Goal: Check status: Check status

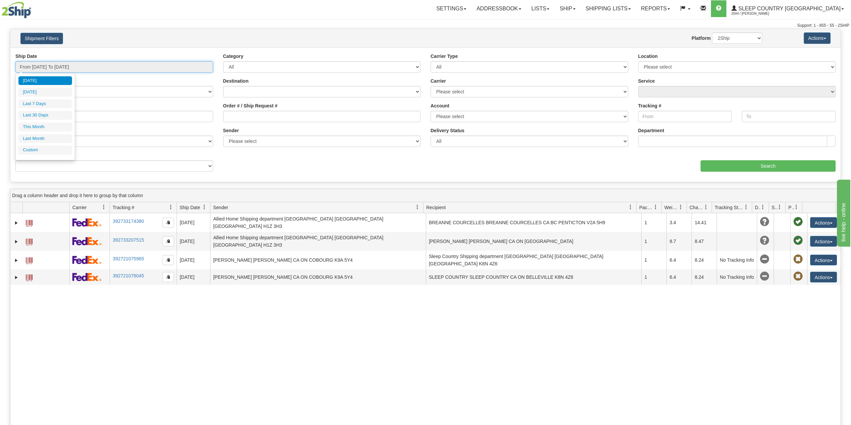
click at [58, 66] on input "From 09/01/2025 To 09/02/2025" at bounding box center [114, 66] width 198 height 11
click at [49, 115] on li "Last 30 Days" at bounding box center [45, 115] width 54 height 9
type input "From 08/04/2025 To 09/02/2025"
click at [43, 114] on input "Reference / PO" at bounding box center [114, 116] width 198 height 11
paste input "9008I040090"
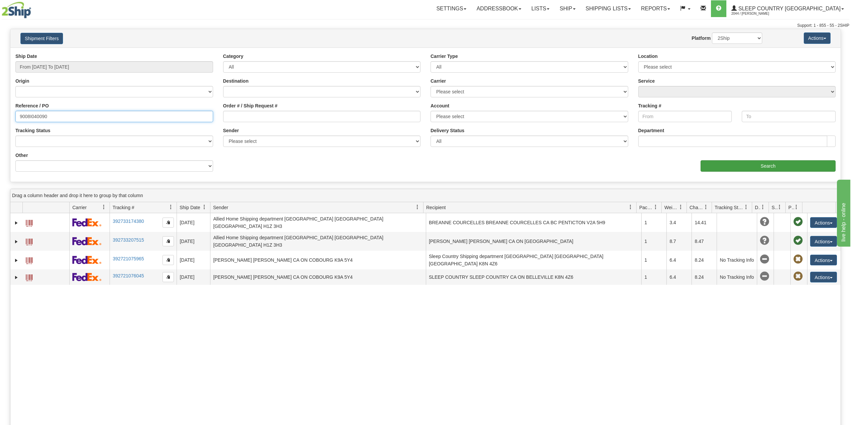
type input "9008I040090"
click at [638, 166] on input "Search" at bounding box center [767, 165] width 135 height 11
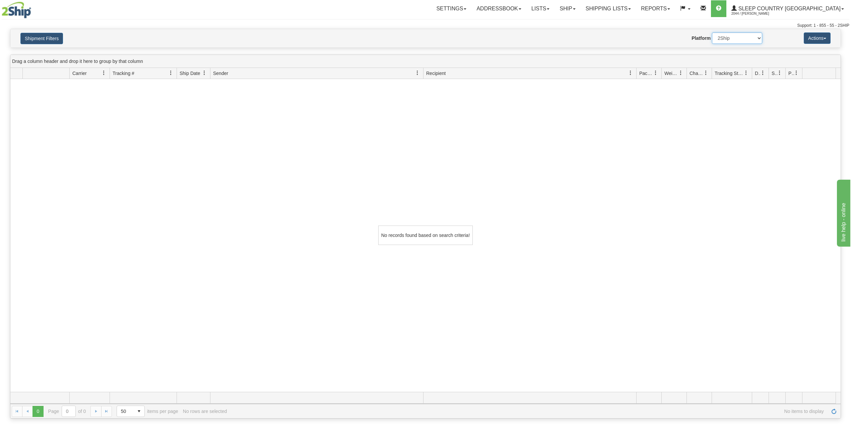
click at [638, 41] on select "2Ship Imported" at bounding box center [737, 37] width 50 height 11
click at [580, 9] on link "Ship" at bounding box center [567, 8] width 26 height 17
click at [574, 31] on span "OnHold / Order Queue" at bounding box center [549, 31] width 47 height 5
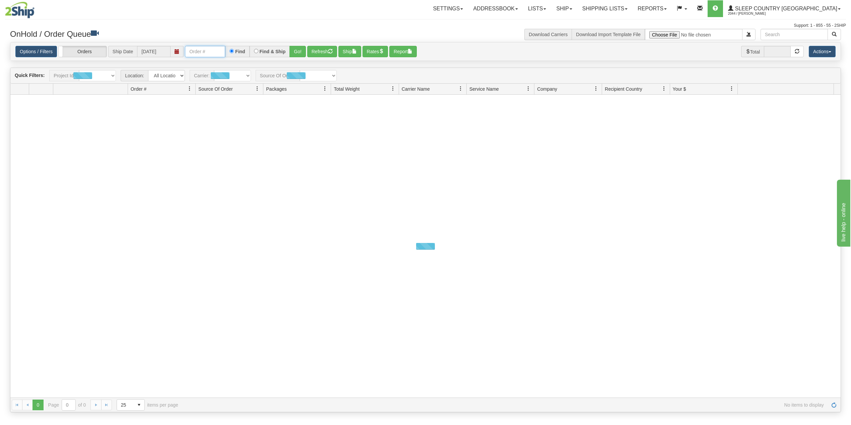
click at [211, 51] on input "text" at bounding box center [205, 51] width 40 height 11
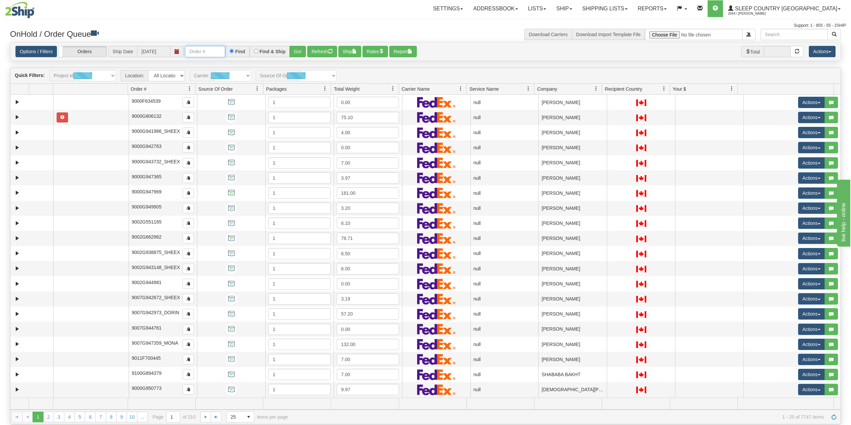
paste input "9008I040090"
type input "9008I040090"
click at [299, 52] on button "Go!" at bounding box center [297, 51] width 16 height 11
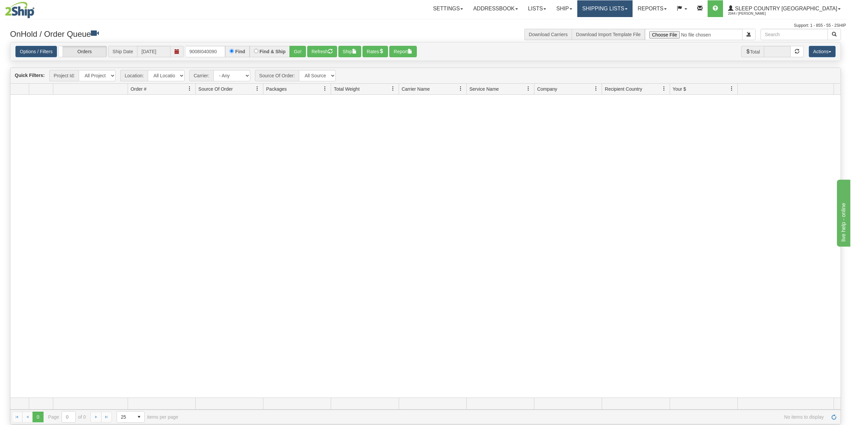
click at [632, 7] on link "Shipping lists" at bounding box center [604, 8] width 55 height 17
click at [613, 24] on span "Current Shipments" at bounding box center [593, 23] width 39 height 5
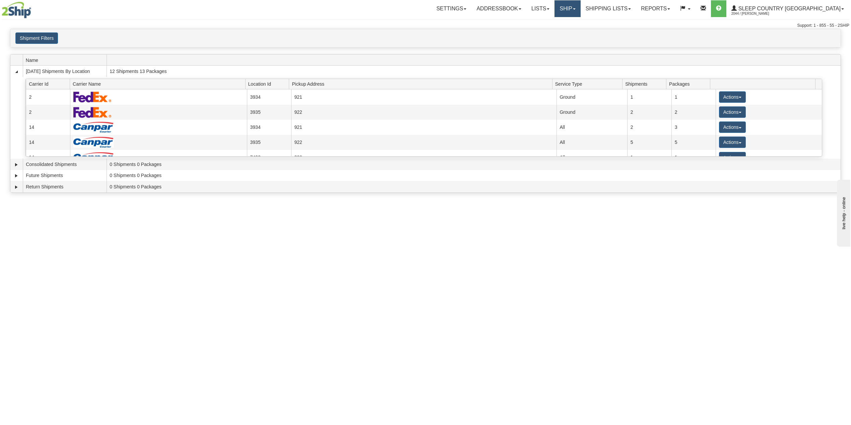
click at [580, 7] on link "Ship" at bounding box center [567, 8] width 26 height 17
click at [574, 31] on span "OnHold / Order Queue" at bounding box center [549, 31] width 47 height 5
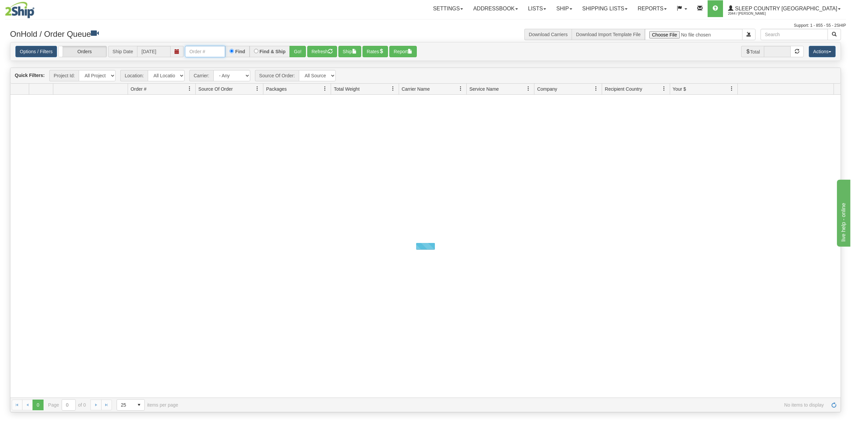
click at [202, 54] on input "text" at bounding box center [205, 51] width 40 height 11
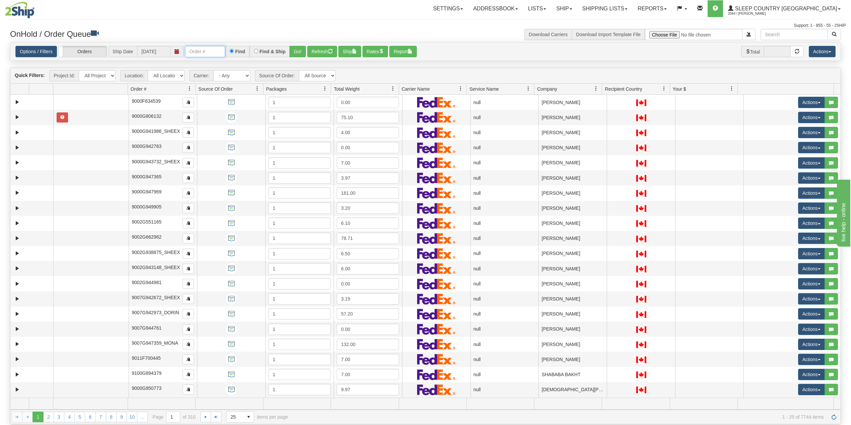
paste input "9002I038140"
type input "9002I038140"
click at [301, 50] on button "Go!" at bounding box center [297, 51] width 16 height 11
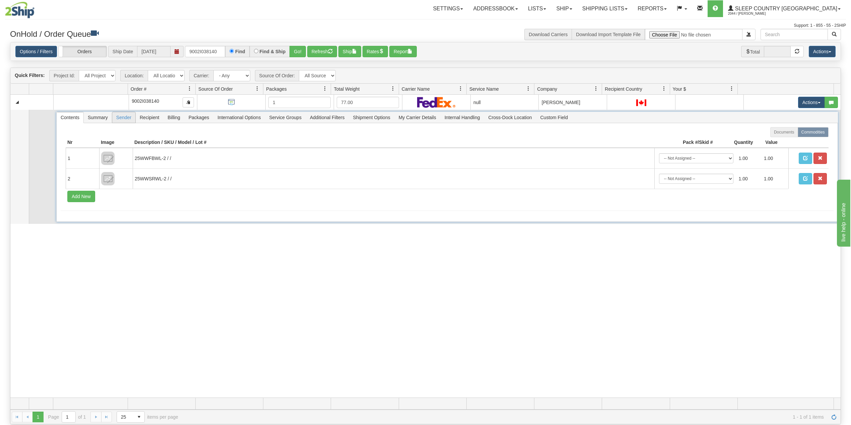
click at [129, 116] on span "Sender" at bounding box center [123, 117] width 23 height 11
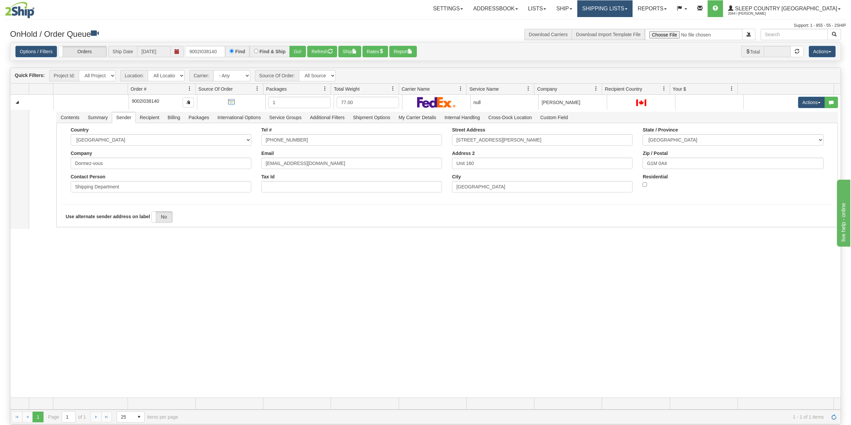
click at [632, 10] on link "Shipping lists" at bounding box center [604, 8] width 55 height 17
click at [407, 22] on div "Toggle navigation Settings Shipping Preferences Fields Preferences New Recipien…" at bounding box center [425, 14] width 841 height 29
click at [632, 5] on link "Shipping lists" at bounding box center [604, 8] width 55 height 17
click at [625, 34] on span "Search Shipment History" at bounding box center [600, 31] width 52 height 5
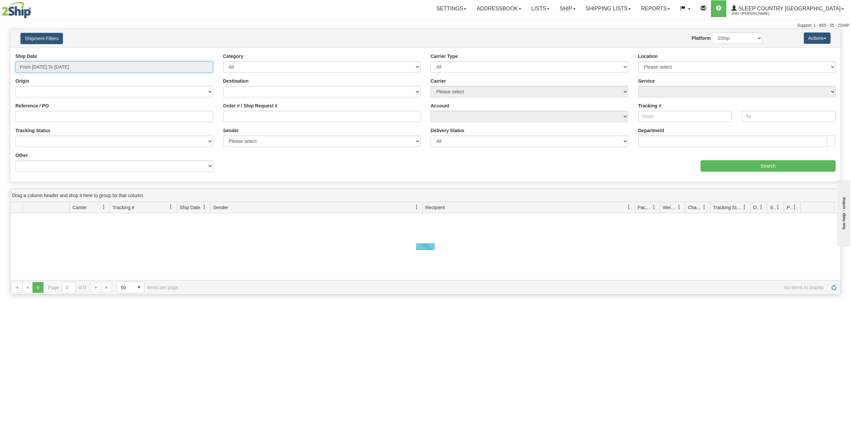
click at [49, 63] on input "From [DATE] To [DATE]" at bounding box center [114, 66] width 198 height 11
click at [43, 113] on li "Last 30 Days" at bounding box center [45, 115] width 54 height 9
type input "From [DATE] To [DATE]"
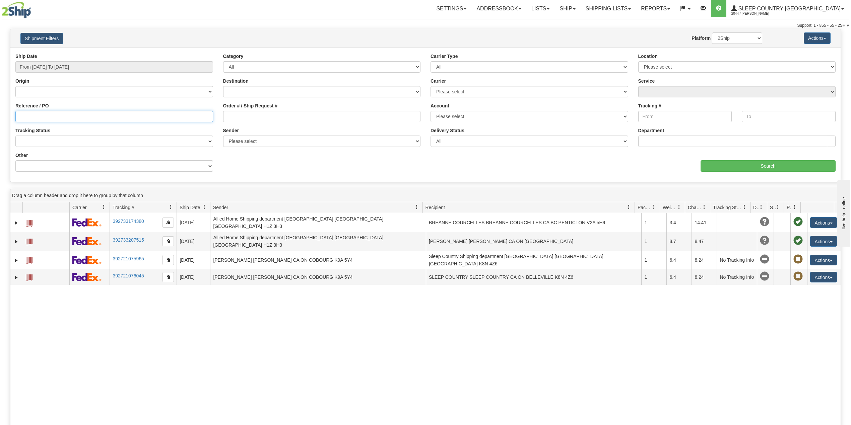
click at [48, 116] on input "Reference / PO" at bounding box center [114, 116] width 198 height 11
paste input "9002I038140"
type input "9002I038140"
click at [733, 166] on input "Search" at bounding box center [767, 165] width 135 height 11
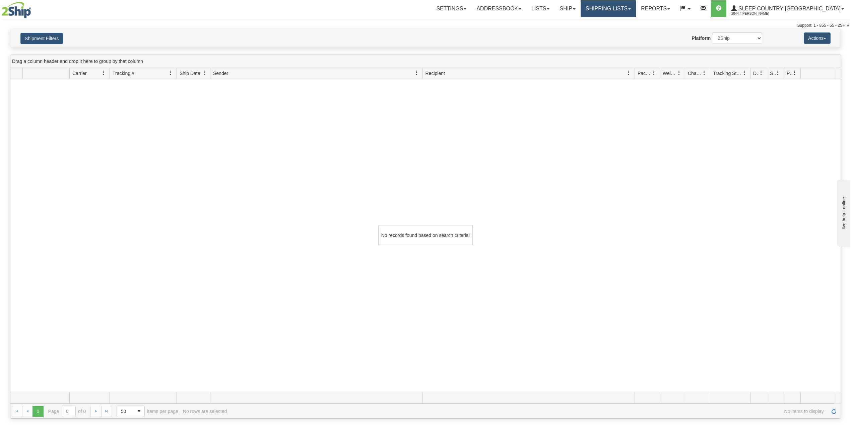
click at [636, 6] on link "Shipping lists" at bounding box center [608, 8] width 55 height 17
click at [616, 24] on span "Current Shipments" at bounding box center [596, 23] width 39 height 5
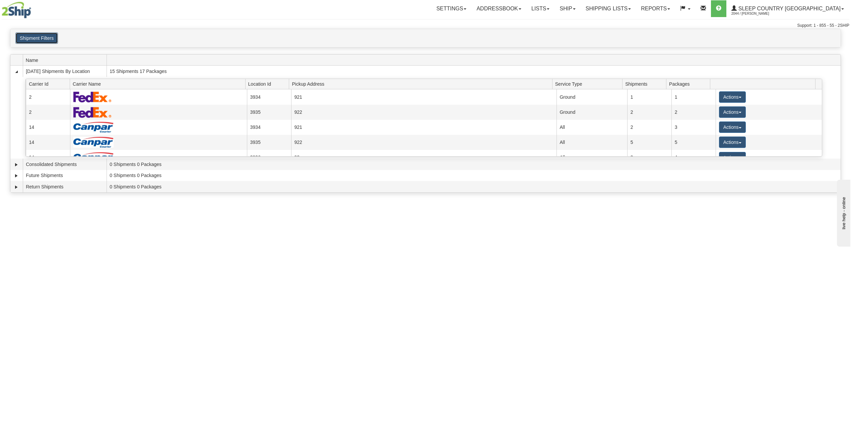
click at [43, 41] on button "Shipment Filters" at bounding box center [36, 37] width 43 height 11
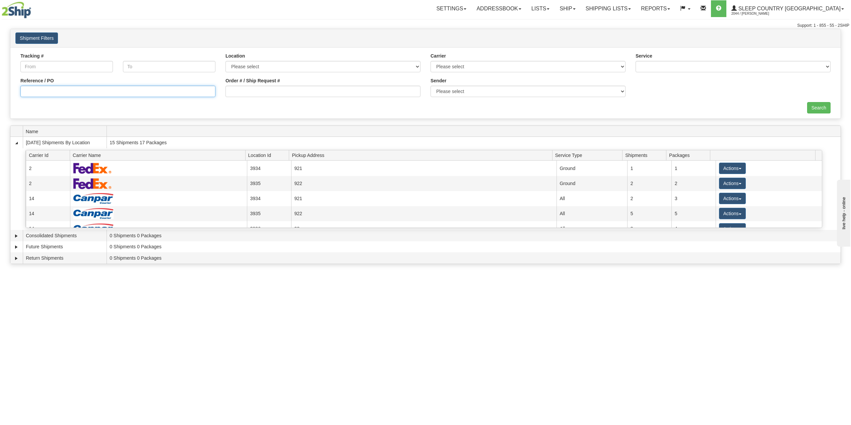
click at [136, 93] on input "Reference / PO" at bounding box center [117, 91] width 195 height 11
paste input "9002I038140"
type input "9002I038140"
drag, startPoint x: 818, startPoint y: 105, endPoint x: 679, endPoint y: 74, distance: 142.9
click at [817, 105] on input "Search" at bounding box center [818, 107] width 23 height 11
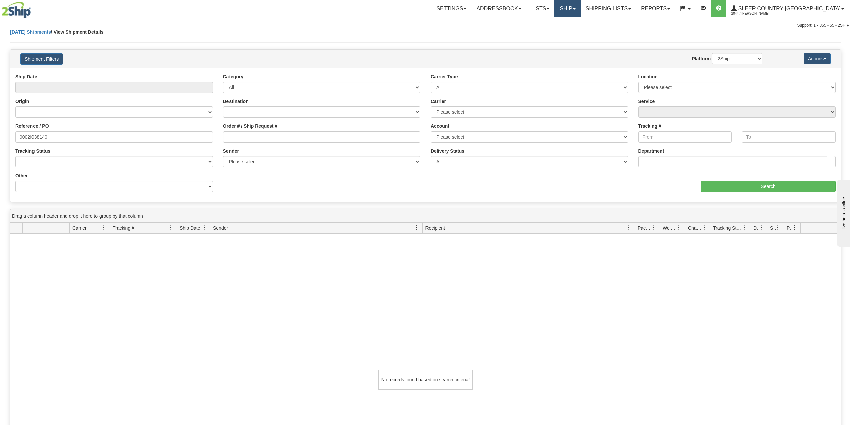
click at [580, 10] on link "Ship" at bounding box center [567, 8] width 26 height 17
click at [574, 32] on span "OnHold / Order Queue" at bounding box center [549, 31] width 47 height 5
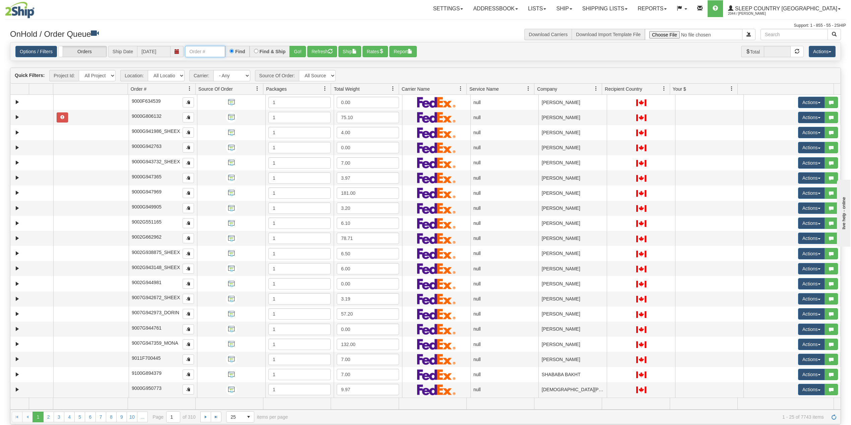
click at [201, 54] on input "text" at bounding box center [205, 51] width 40 height 11
paste input "9002I038140"
type input "9002I038140"
click at [302, 50] on button "Go!" at bounding box center [297, 51] width 16 height 11
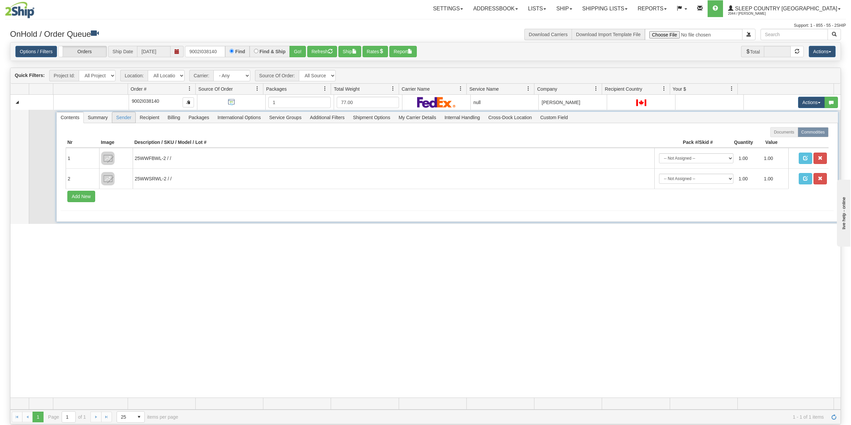
click at [115, 120] on span "Sender" at bounding box center [123, 117] width 23 height 11
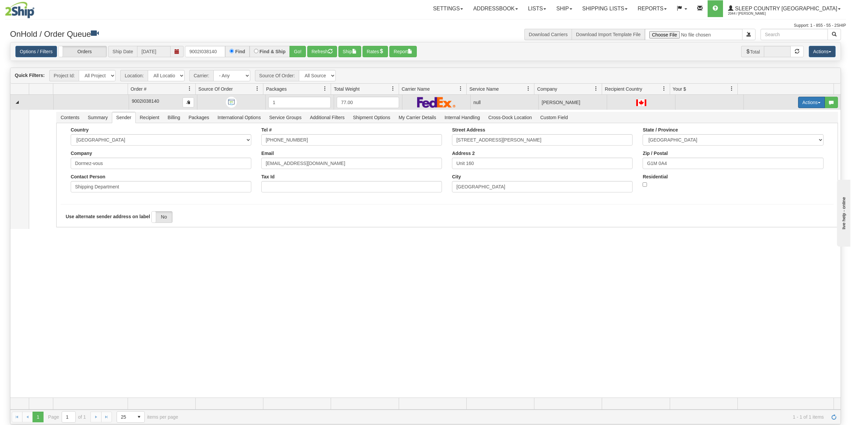
click at [805, 105] on button "Actions" at bounding box center [811, 102] width 27 height 11
click at [778, 151] on span "Delete" at bounding box center [782, 149] width 18 height 5
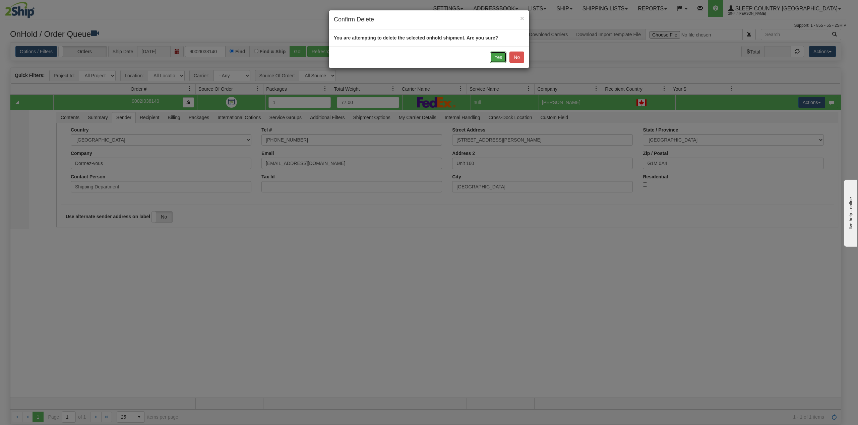
click at [492, 58] on button "Yes" at bounding box center [498, 57] width 16 height 11
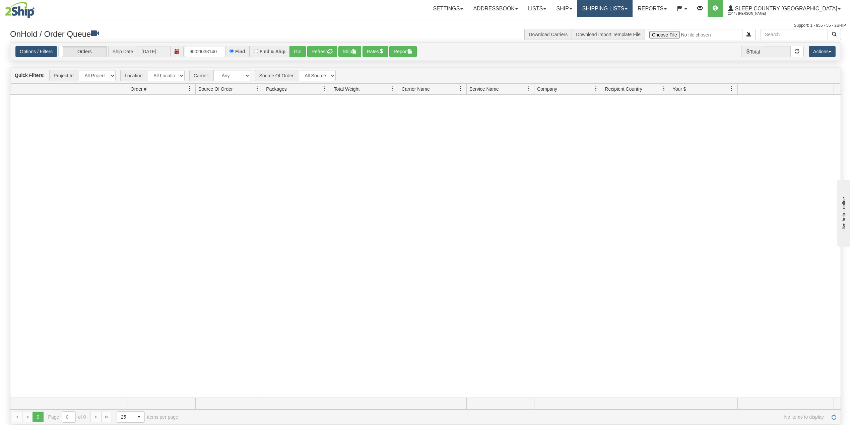
click at [624, 1] on link "Shipping lists" at bounding box center [604, 8] width 55 height 17
click at [614, 31] on span "Search Shipment History" at bounding box center [600, 31] width 52 height 5
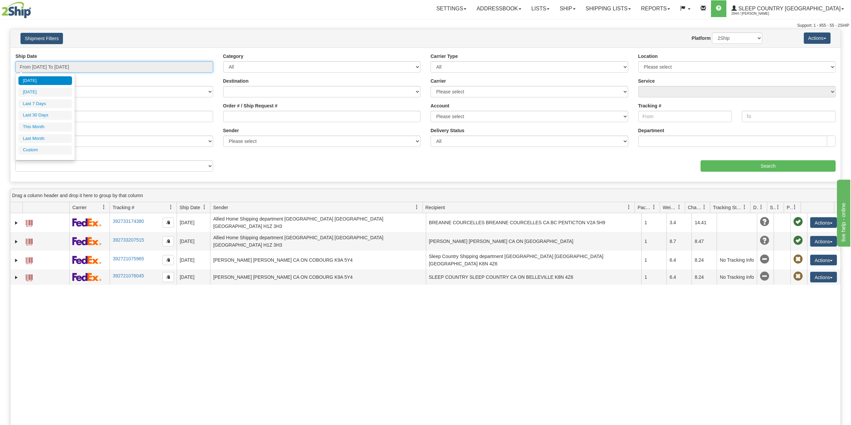
drag, startPoint x: 55, startPoint y: 73, endPoint x: 56, endPoint y: 76, distance: 3.8
click at [56, 72] on input "From [DATE] To [DATE]" at bounding box center [114, 66] width 198 height 11
click at [44, 113] on li "Last 30 Days" at bounding box center [45, 115] width 54 height 9
type input "From [DATE] To [DATE]"
click at [46, 117] on input "Reference / PO" at bounding box center [114, 116] width 198 height 11
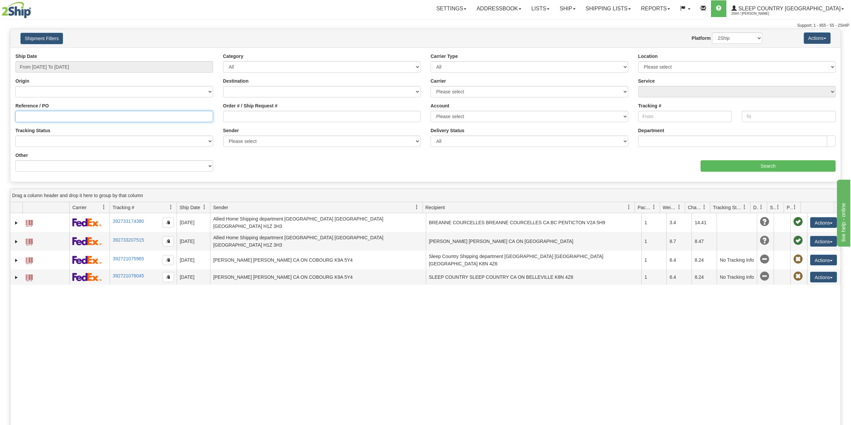
paste input "9000H994328"
type input "9000H994328"
click at [736, 164] on input "Search" at bounding box center [767, 165] width 135 height 11
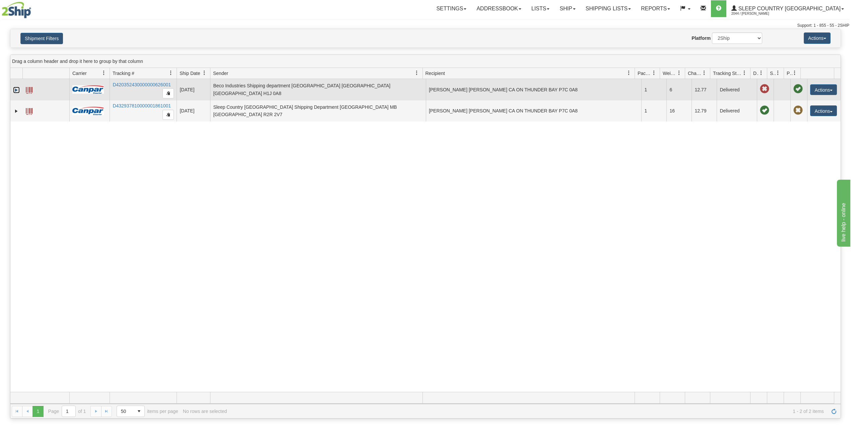
click at [17, 90] on link "Expand" at bounding box center [16, 90] width 7 height 7
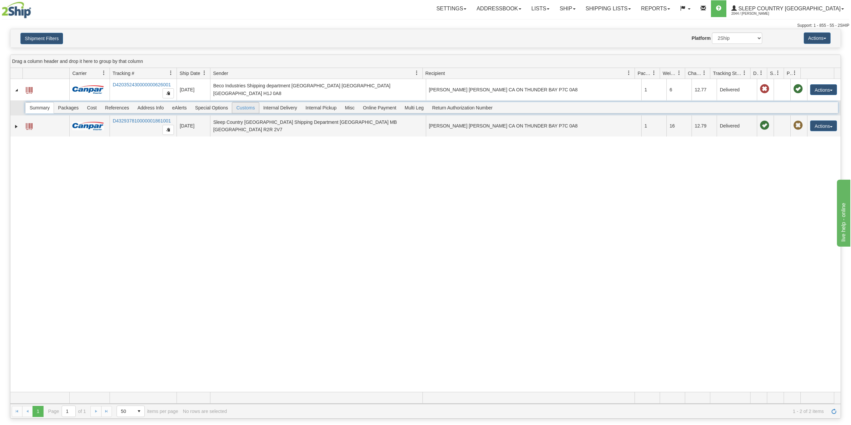
click at [250, 109] on span "Customs" at bounding box center [245, 108] width 26 height 11
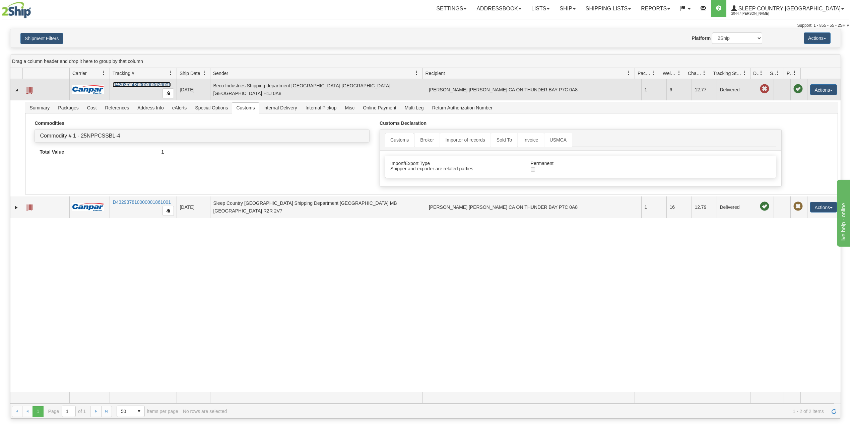
click at [147, 84] on link "D420352430000000626001" at bounding box center [142, 84] width 58 height 5
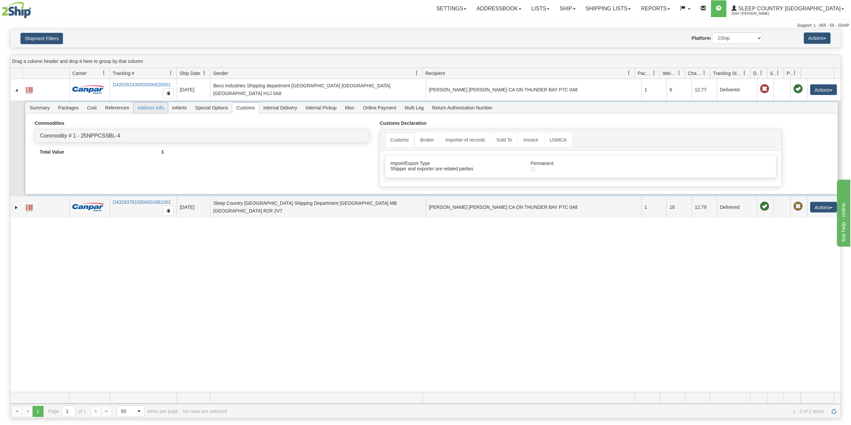
click at [142, 110] on span "Address Info" at bounding box center [150, 108] width 35 height 11
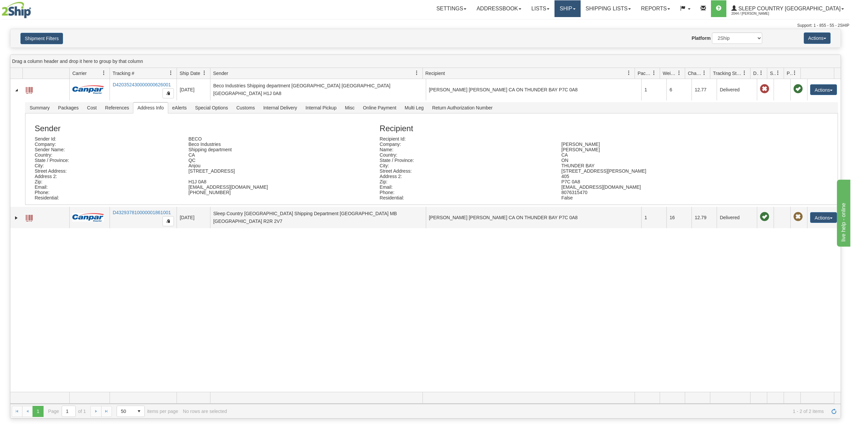
click at [580, 8] on link "Ship" at bounding box center [567, 8] width 26 height 17
click at [574, 31] on span "OnHold / Order Queue" at bounding box center [549, 31] width 47 height 5
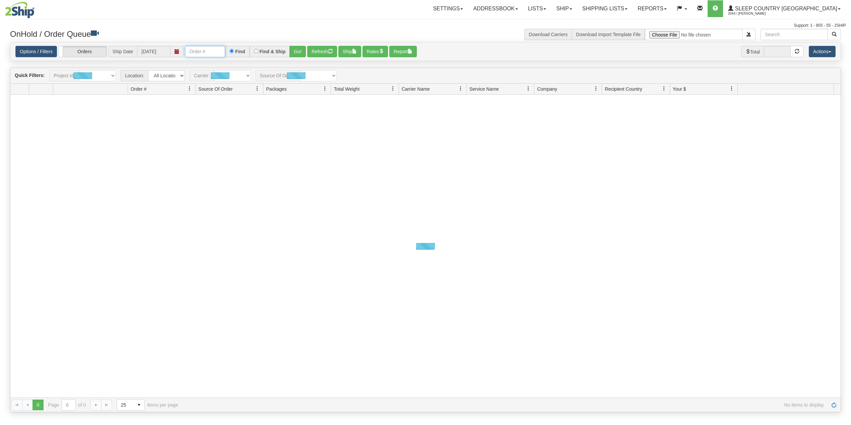
click at [215, 53] on input "text" at bounding box center [205, 51] width 40 height 11
paste input "9000I042893"
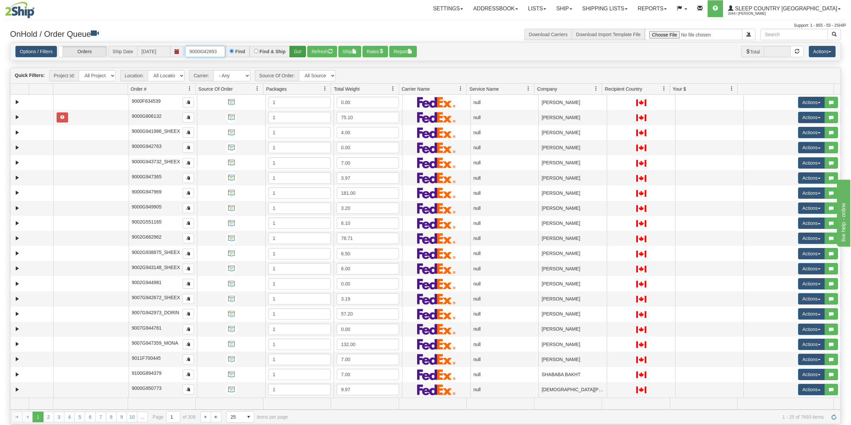
type input "9000I042893"
click at [303, 50] on button "Go!" at bounding box center [297, 51] width 16 height 11
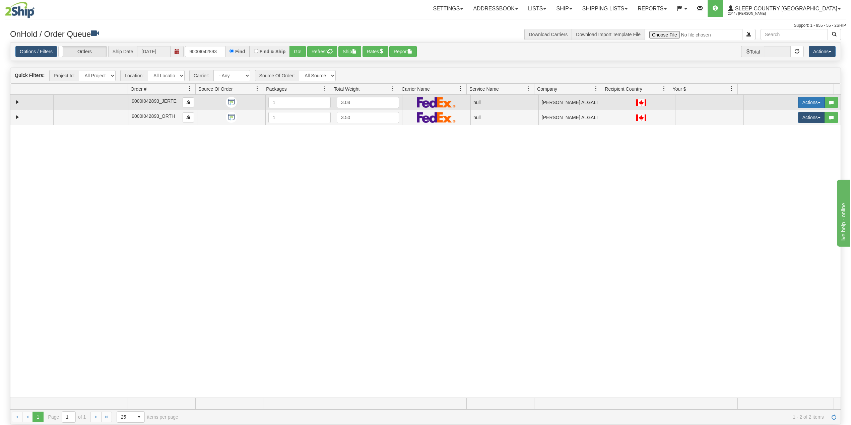
click at [798, 101] on button "Actions" at bounding box center [811, 102] width 27 height 11
click at [777, 149] on span "Delete" at bounding box center [782, 149] width 18 height 5
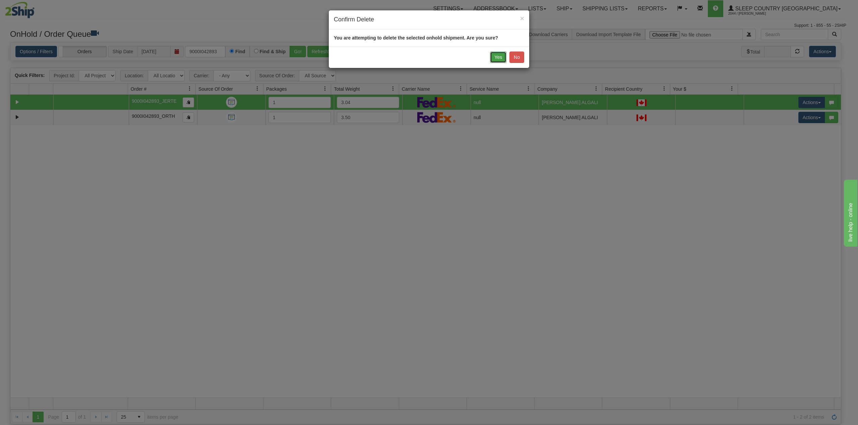
click at [494, 57] on button "Yes" at bounding box center [498, 57] width 16 height 11
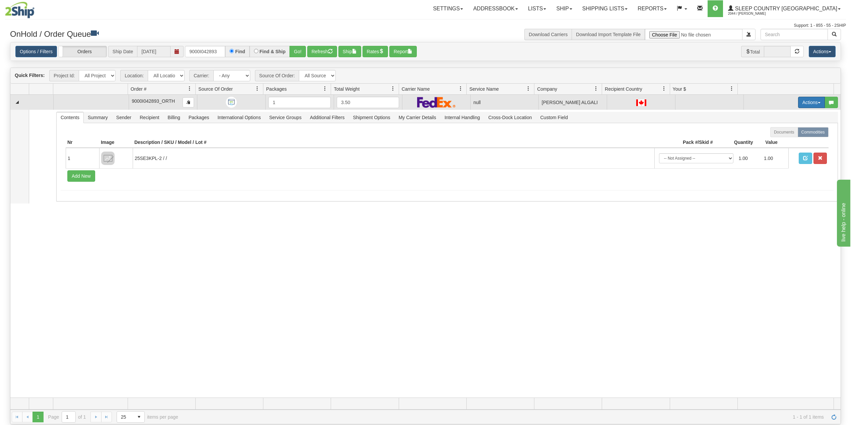
click at [798, 102] on button "Actions" at bounding box center [811, 102] width 27 height 11
click at [775, 149] on span "Delete" at bounding box center [782, 149] width 18 height 5
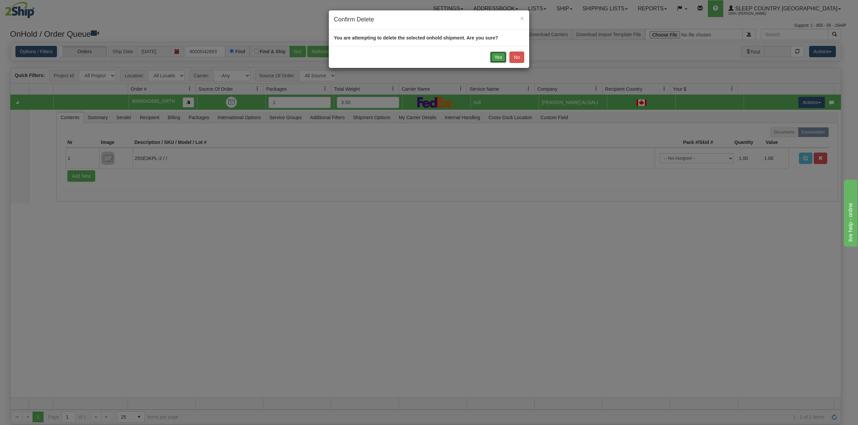
click at [497, 55] on button "Yes" at bounding box center [498, 57] width 16 height 11
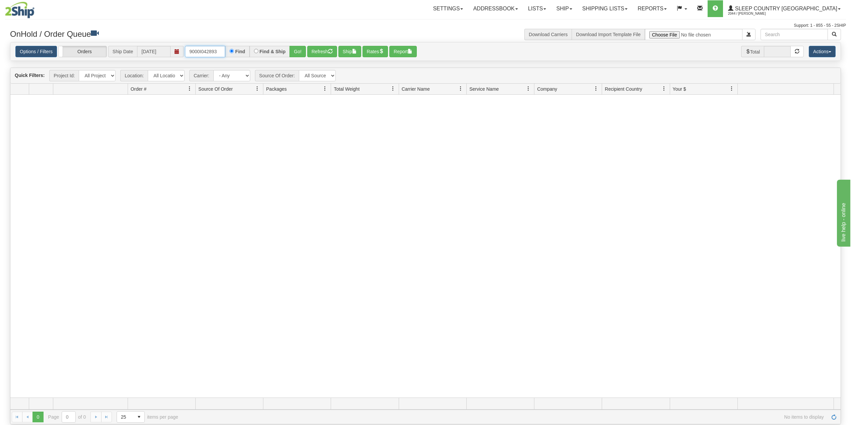
click at [204, 52] on input "9000I042893" at bounding box center [205, 51] width 40 height 11
click at [632, 7] on link "Shipping lists" at bounding box center [604, 8] width 55 height 17
click at [625, 34] on span "Search Shipment History" at bounding box center [600, 31] width 52 height 5
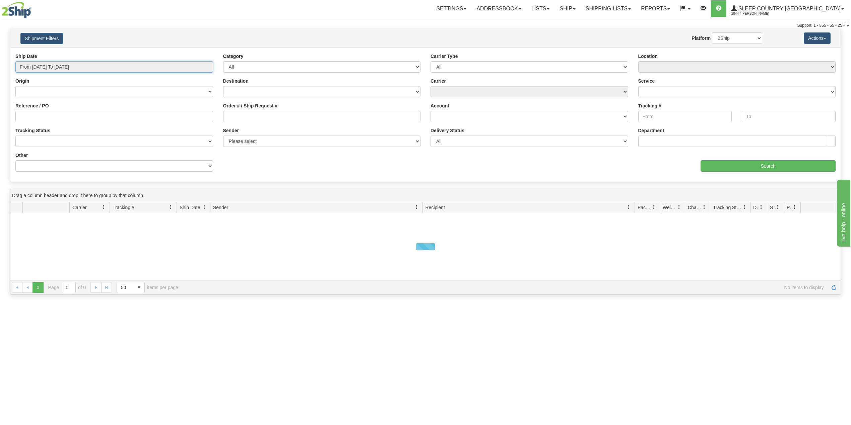
click at [58, 70] on input "From [DATE] To [DATE]" at bounding box center [114, 66] width 198 height 11
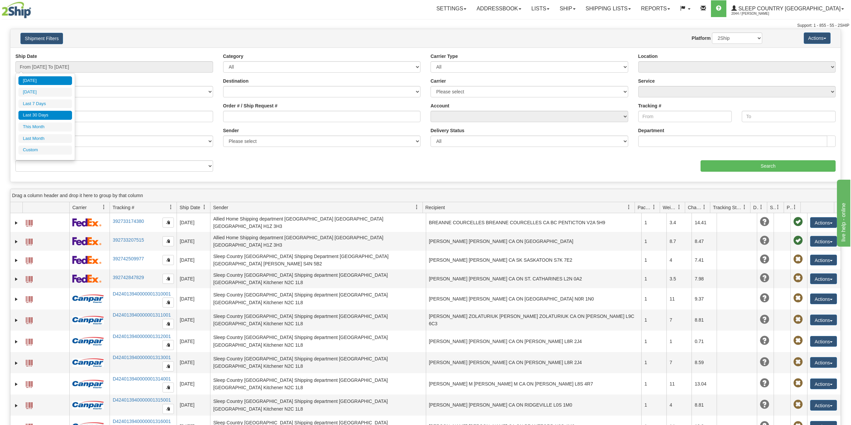
click at [46, 116] on li "Last 30 Days" at bounding box center [45, 115] width 54 height 9
type input "From [DATE] To [DATE]"
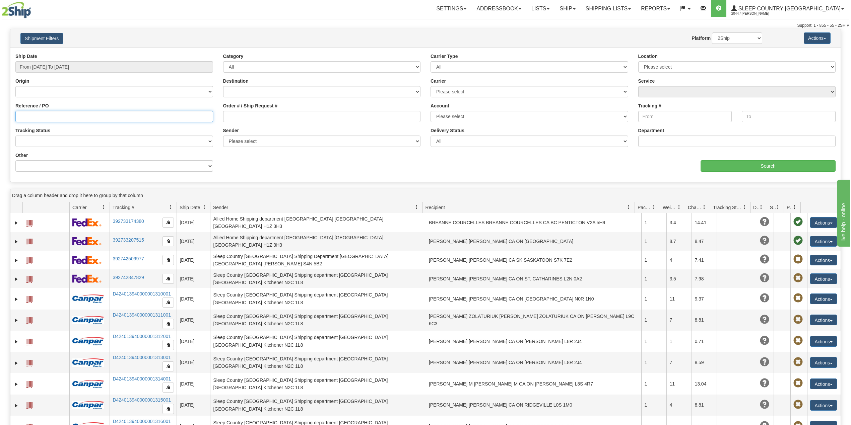
click at [65, 117] on input "Reference / PO" at bounding box center [114, 116] width 198 height 11
drag, startPoint x: 240, startPoint y: 119, endPoint x: 247, endPoint y: 120, distance: 7.1
click at [241, 119] on input "Order # / Ship Request #" at bounding box center [322, 116] width 198 height 11
paste input "1053194"
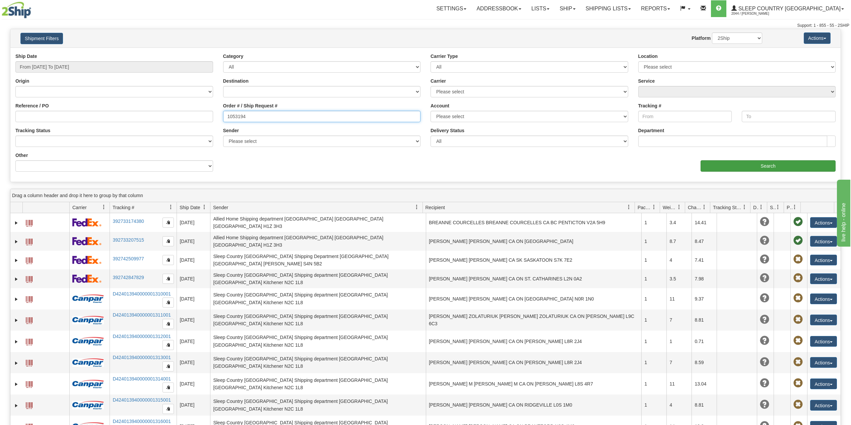
type input "1053194"
click at [745, 165] on input "Search" at bounding box center [767, 165] width 135 height 11
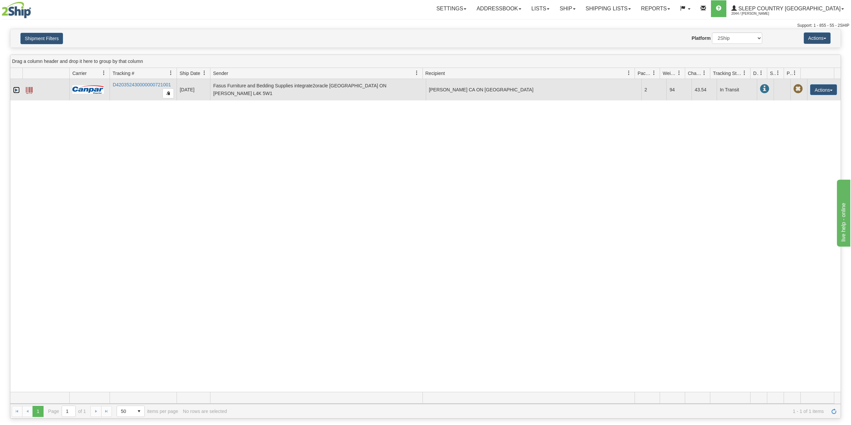
click at [16, 90] on link "Expand" at bounding box center [16, 90] width 7 height 7
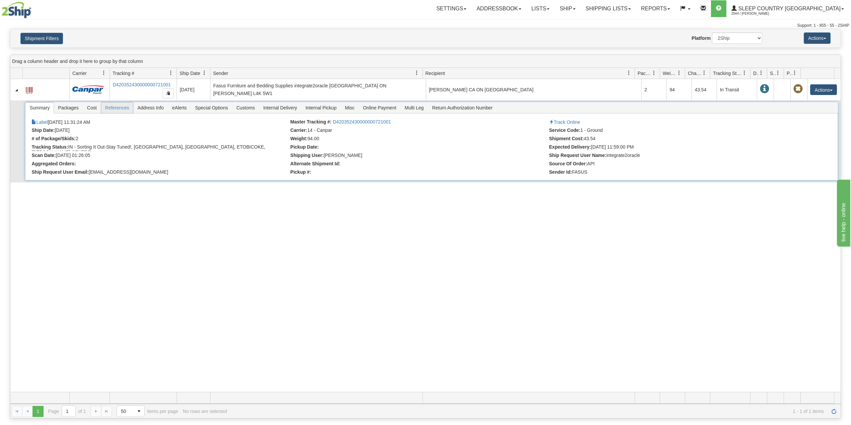
click at [116, 109] on span "References" at bounding box center [117, 108] width 32 height 11
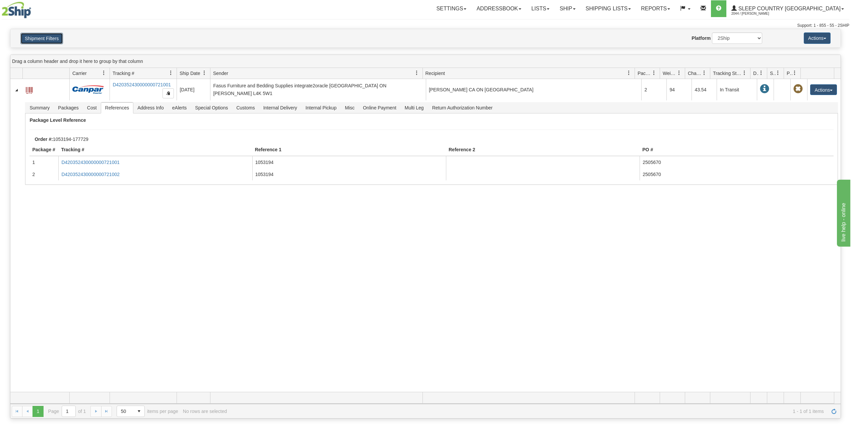
click at [51, 34] on button "Shipment Filters" at bounding box center [41, 38] width 43 height 11
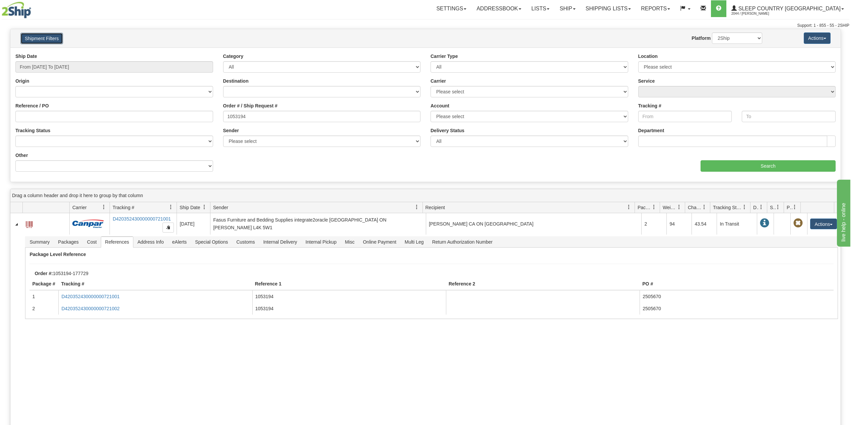
click at [51, 35] on button "Shipment Filters" at bounding box center [41, 38] width 43 height 11
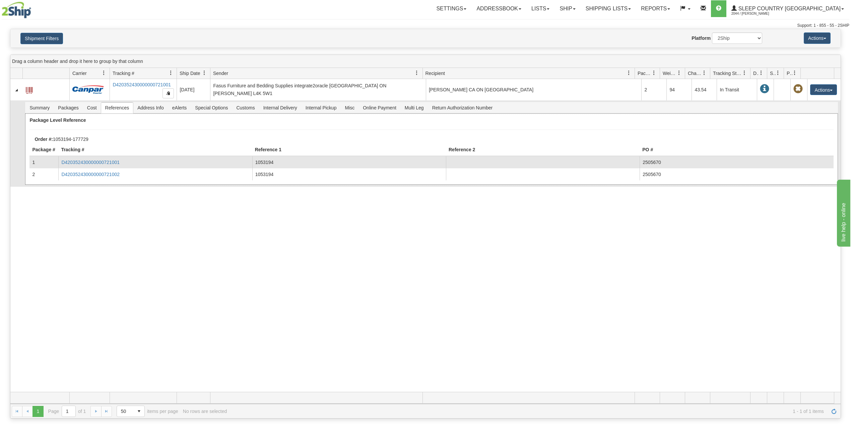
click at [109, 158] on td "D420352430000000721001" at bounding box center [155, 162] width 194 height 12
click at [109, 163] on link "D420352430000000721001" at bounding box center [90, 162] width 58 height 5
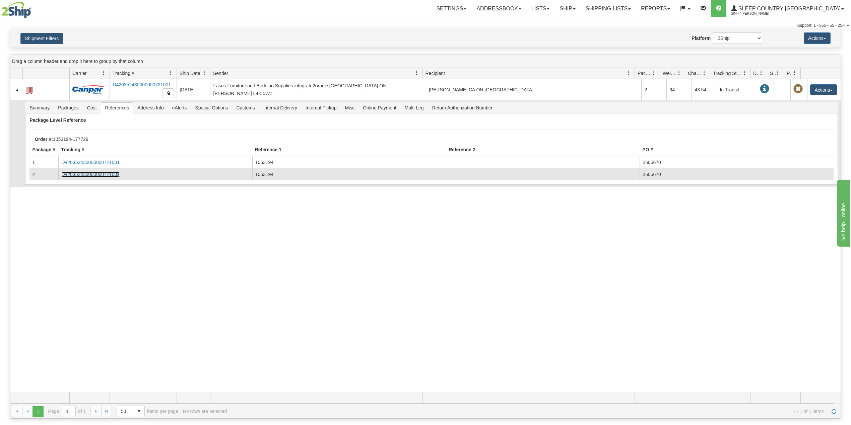
click at [113, 174] on link "D420352430000000721002" at bounding box center [90, 174] width 58 height 5
